Goal: Information Seeking & Learning: Learn about a topic

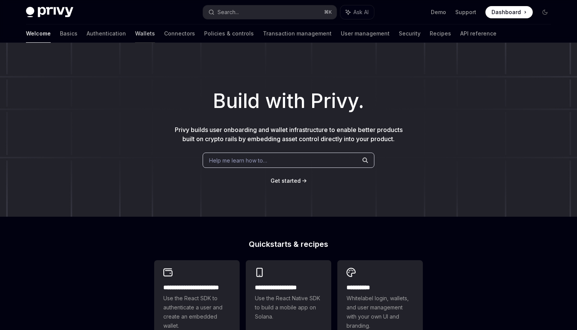
click at [135, 37] on link "Wallets" at bounding box center [145, 33] width 20 height 18
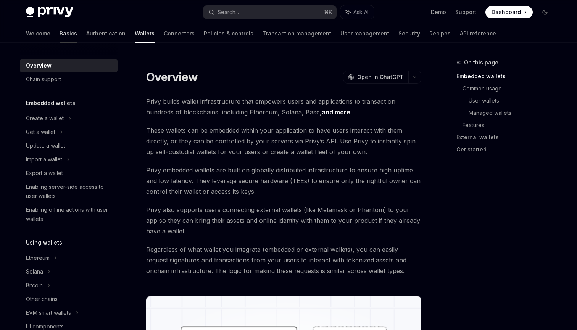
click at [60, 40] on link "Basics" at bounding box center [69, 33] width 18 height 18
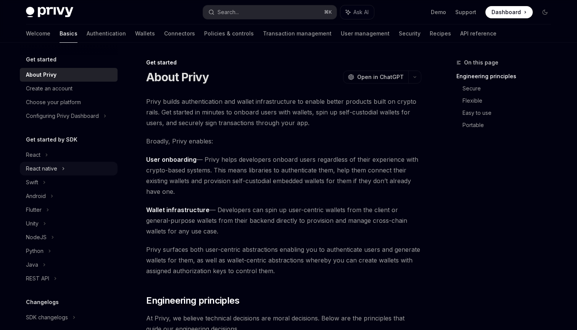
click at [54, 168] on div "React native" at bounding box center [41, 168] width 31 height 9
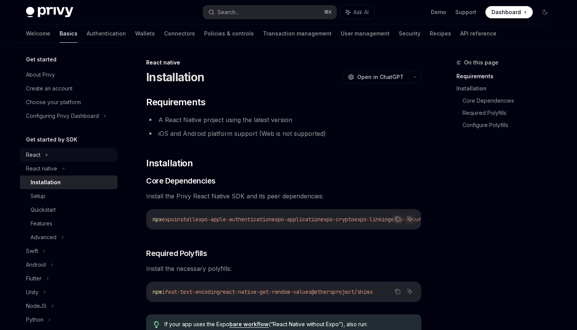
click at [49, 160] on div "React" at bounding box center [69, 155] width 98 height 14
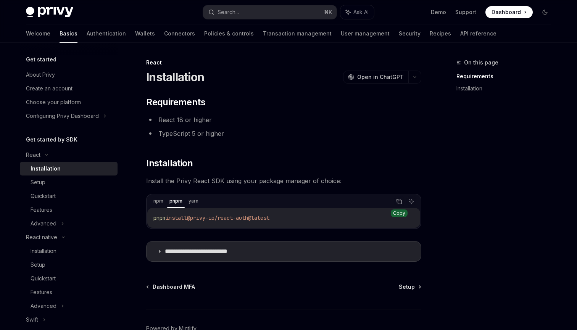
click at [399, 201] on icon "Copy the contents from the code block" at bounding box center [399, 202] width 6 height 6
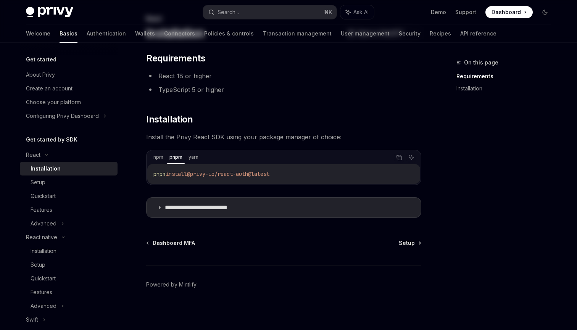
scroll to position [45, 0]
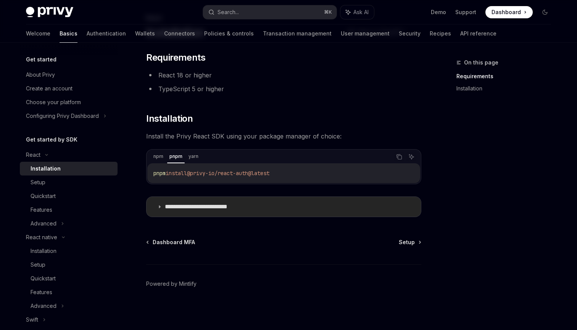
click at [163, 212] on summary "**********" at bounding box center [284, 207] width 275 height 20
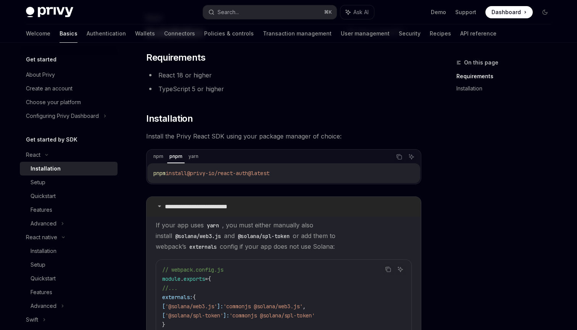
scroll to position [85, 0]
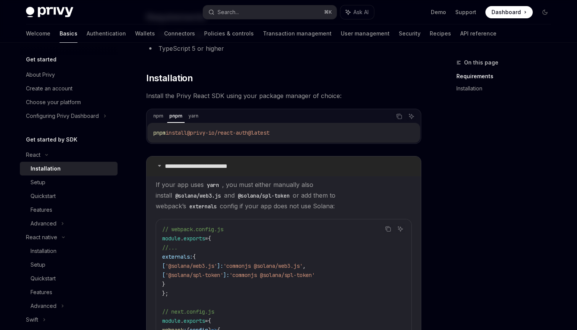
click at [165, 170] on p "**********" at bounding box center [208, 167] width 87 height 8
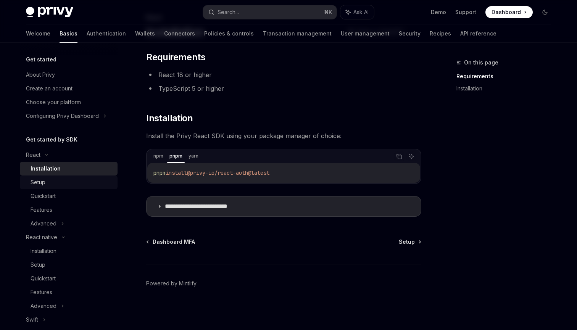
click at [71, 183] on div "Setup" at bounding box center [72, 182] width 82 height 9
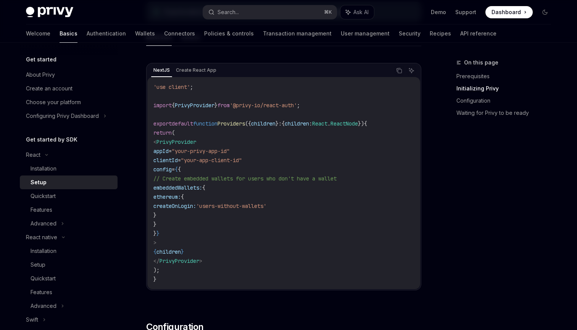
scroll to position [219, 0]
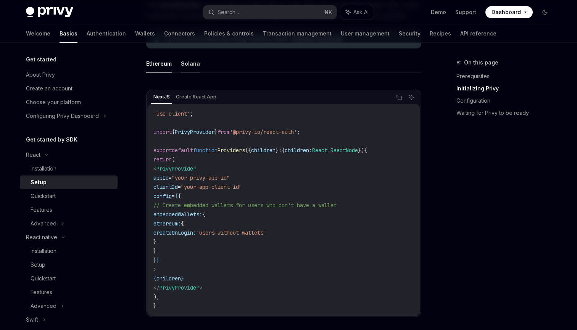
click at [189, 68] on button "Solana" at bounding box center [190, 64] width 19 height 18
click at [169, 65] on button "Ethereum" at bounding box center [159, 64] width 26 height 18
click at [191, 64] on button "Solana" at bounding box center [190, 64] width 19 height 18
click at [398, 100] on icon "Copy the contents from the code block" at bounding box center [399, 97] width 6 height 6
drag, startPoint x: 319, startPoint y: 132, endPoint x: 140, endPoint y: 129, distance: 178.4
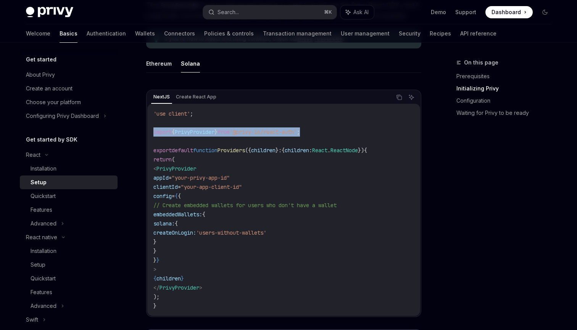
copy span "import { PrivyProvider } from '@privy-io/react-auth' ;"
click at [210, 185] on span ""your-app-client-id"" at bounding box center [211, 187] width 61 height 7
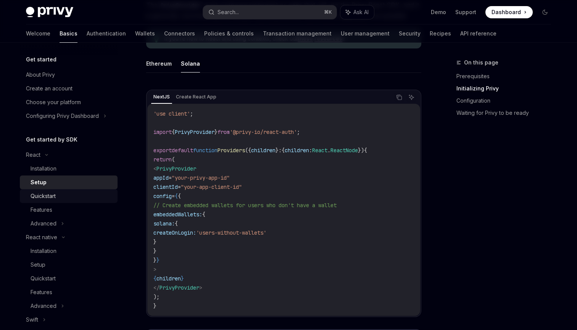
click at [84, 196] on div "Quickstart" at bounding box center [72, 196] width 82 height 9
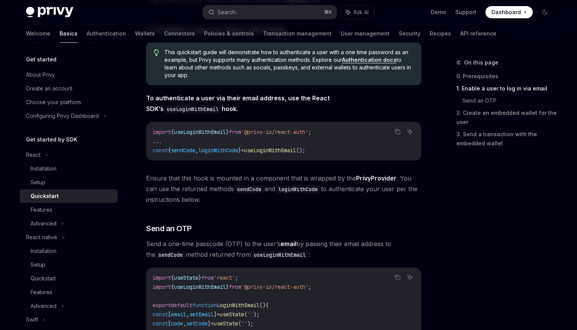
scroll to position [108, 0]
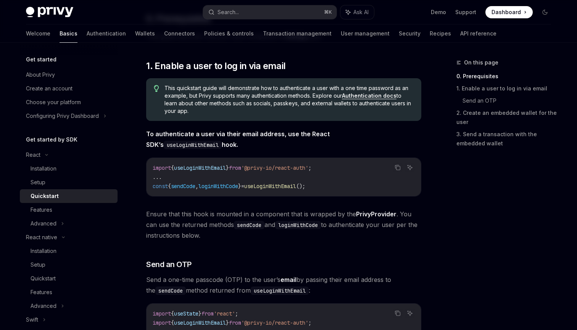
click at [205, 168] on span "useLoginWithEmail" at bounding box center [200, 168] width 52 height 7
copy span "useLoginWithEmail"
click at [217, 168] on span "useLoginWithEmail" at bounding box center [200, 168] width 52 height 7
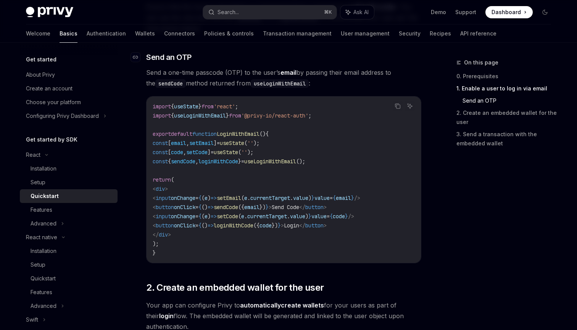
scroll to position [339, 0]
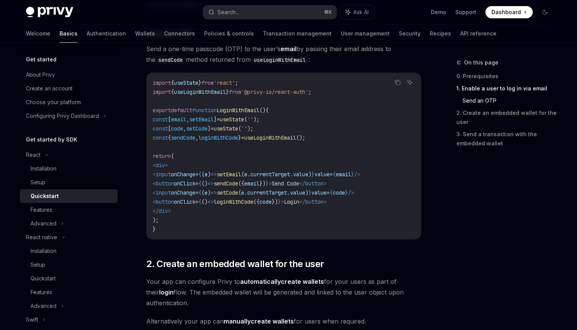
click at [233, 160] on code "import { useState } from 'react' ; import { useLoginWithEmail } from '@privy-io…" at bounding box center [284, 156] width 262 height 156
click at [86, 223] on div "Advanced" at bounding box center [69, 224] width 98 height 14
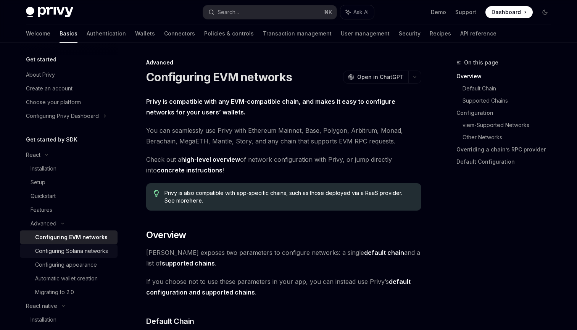
click at [85, 251] on div "Configuring Solana networks" at bounding box center [71, 251] width 73 height 9
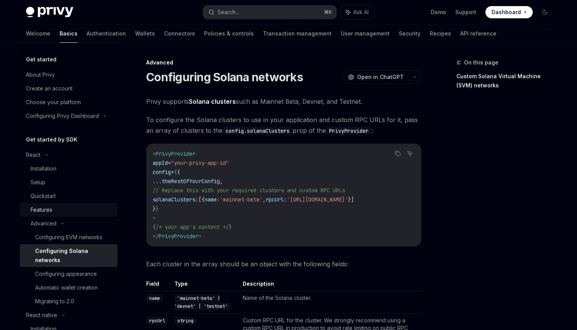
click at [60, 207] on div "Features" at bounding box center [72, 209] width 82 height 9
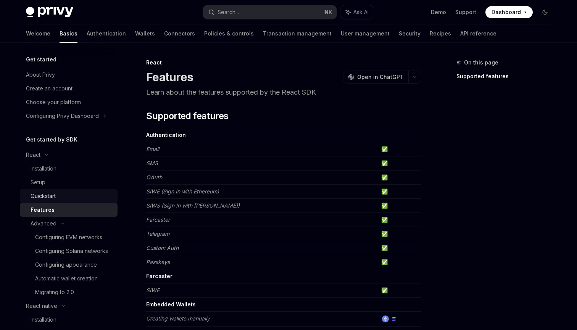
click at [60, 197] on div "Quickstart" at bounding box center [72, 196] width 82 height 9
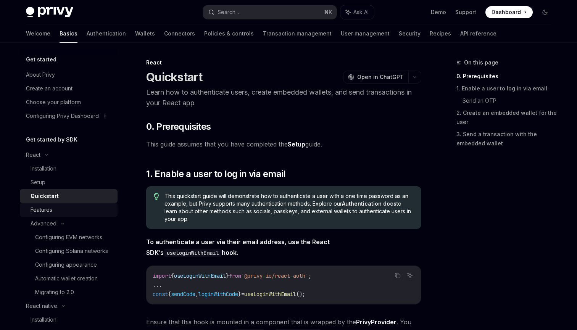
click at [65, 209] on div "Features" at bounding box center [72, 209] width 82 height 9
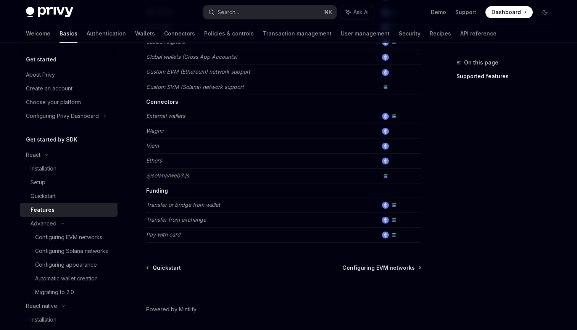
scroll to position [464, 0]
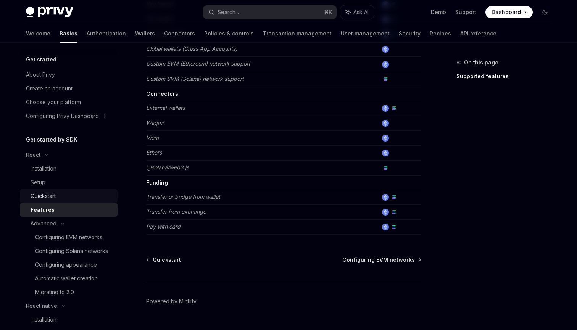
click at [79, 190] on link "Quickstart" at bounding box center [69, 196] width 98 height 14
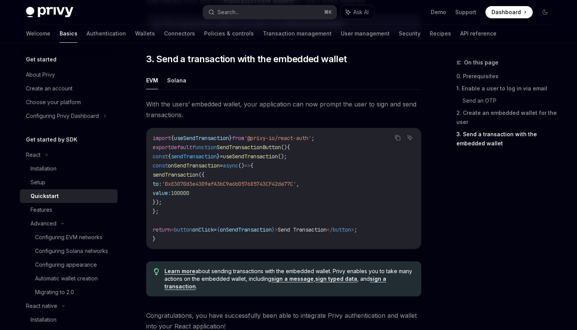
scroll to position [660, 0]
click at [341, 27] on link "User management" at bounding box center [365, 33] width 49 height 18
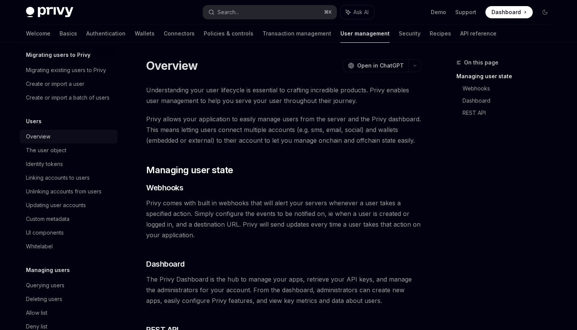
scroll to position [37, 0]
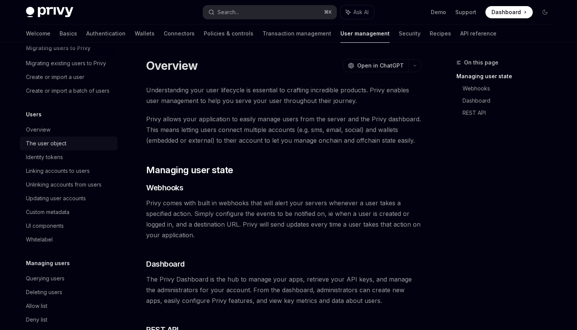
click at [102, 137] on link "The user object" at bounding box center [69, 144] width 98 height 14
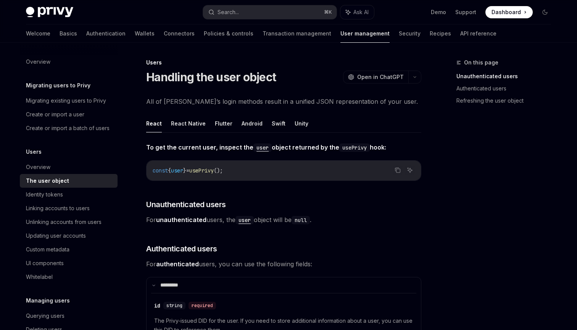
click at [69, 175] on link "The user object" at bounding box center [69, 181] width 98 height 14
click at [399, 35] on link "Security" at bounding box center [410, 33] width 22 height 18
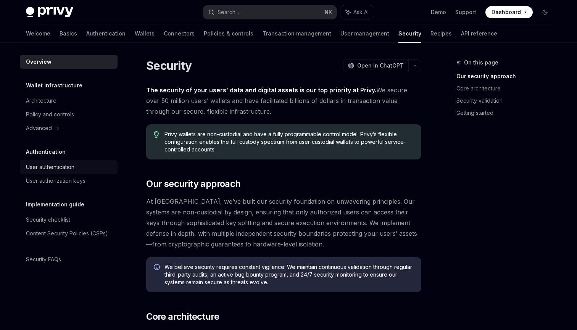
click at [65, 170] on div "User authentication" at bounding box center [50, 167] width 49 height 9
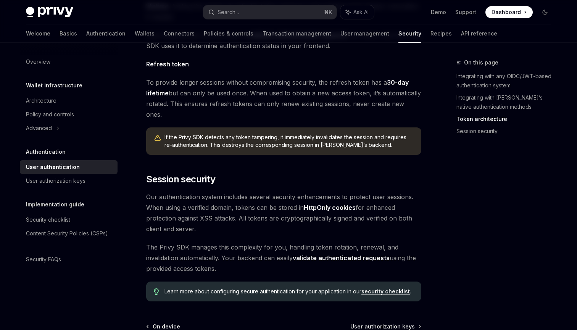
scroll to position [568, 0]
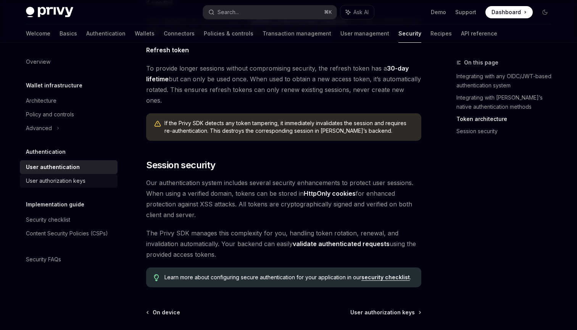
click at [91, 182] on div "User authorization keys" at bounding box center [69, 180] width 87 height 9
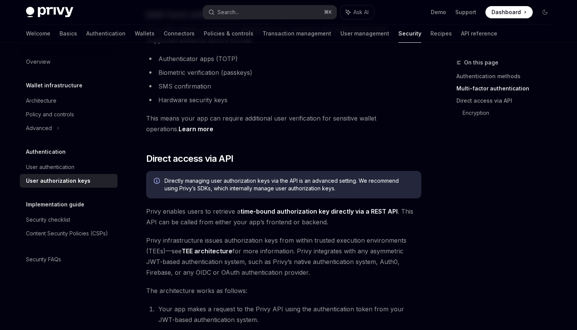
scroll to position [275, 0]
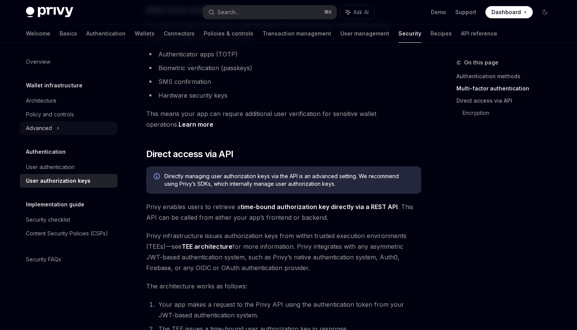
click at [64, 130] on div "Advanced" at bounding box center [69, 128] width 98 height 14
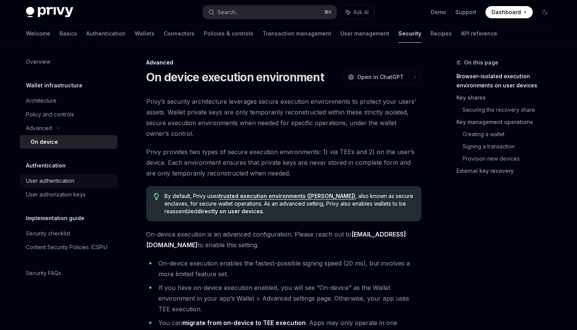
click at [72, 175] on link "User authentication" at bounding box center [69, 181] width 98 height 14
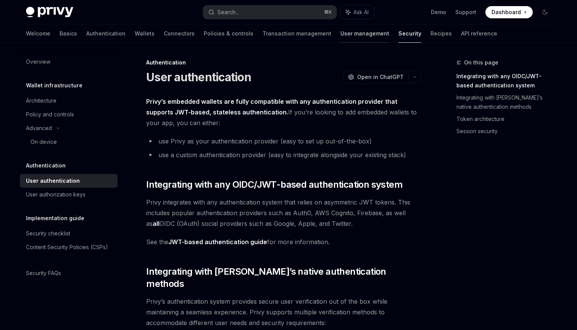
click at [341, 37] on link "User management" at bounding box center [365, 33] width 49 height 18
type textarea "*"
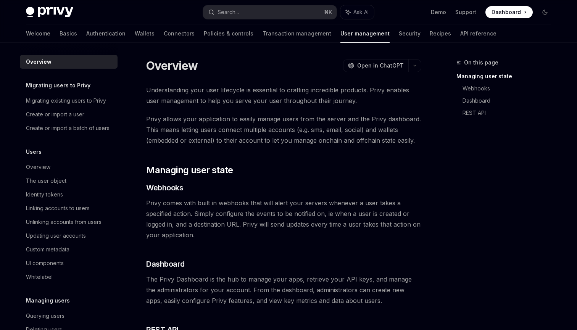
click at [286, 150] on div "Understanding your user lifecycle is essential to crafting incredible products.…" at bounding box center [283, 223] width 275 height 277
